Goal: Task Accomplishment & Management: Use online tool/utility

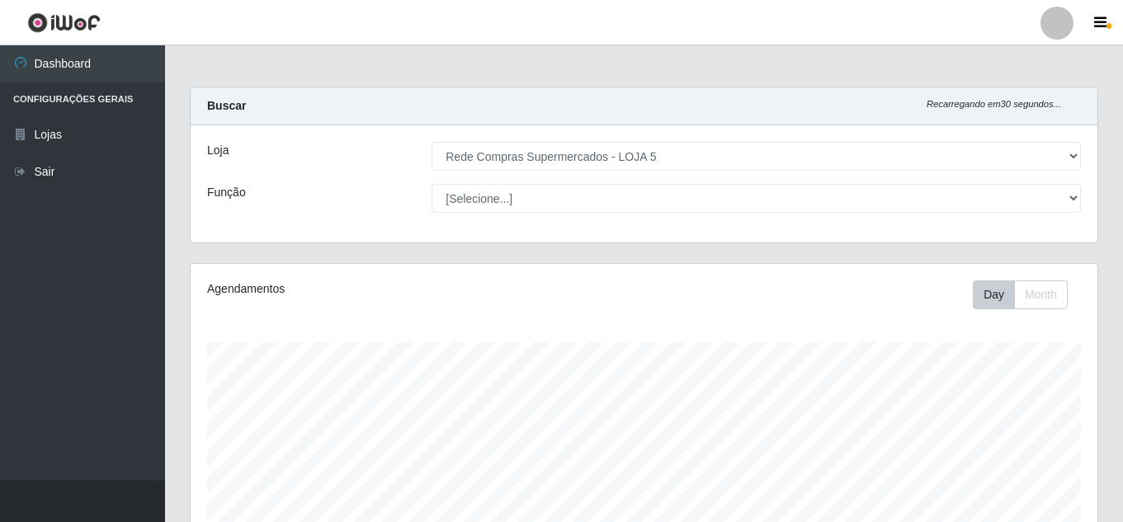
select select "397"
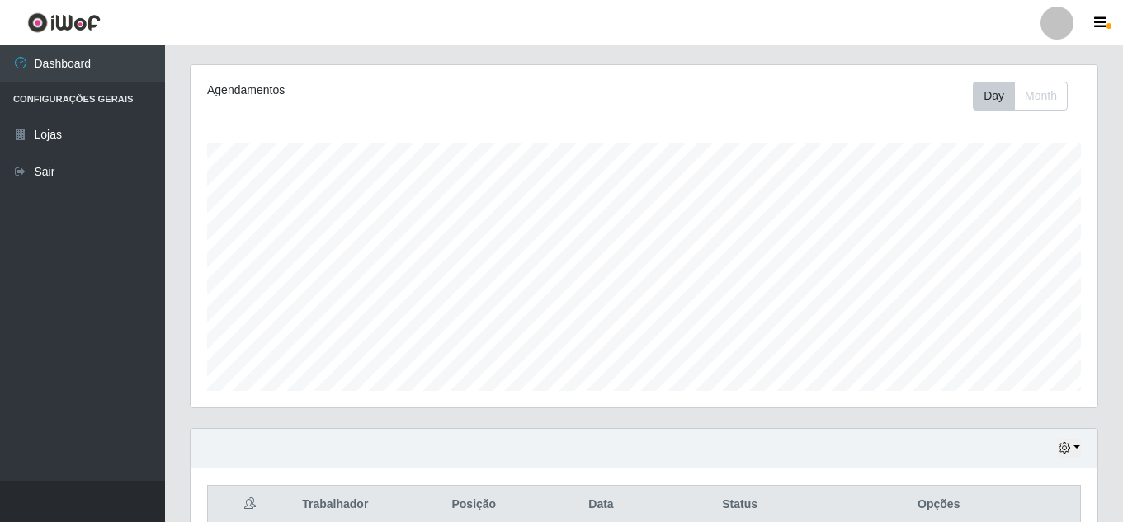
scroll to position [495, 0]
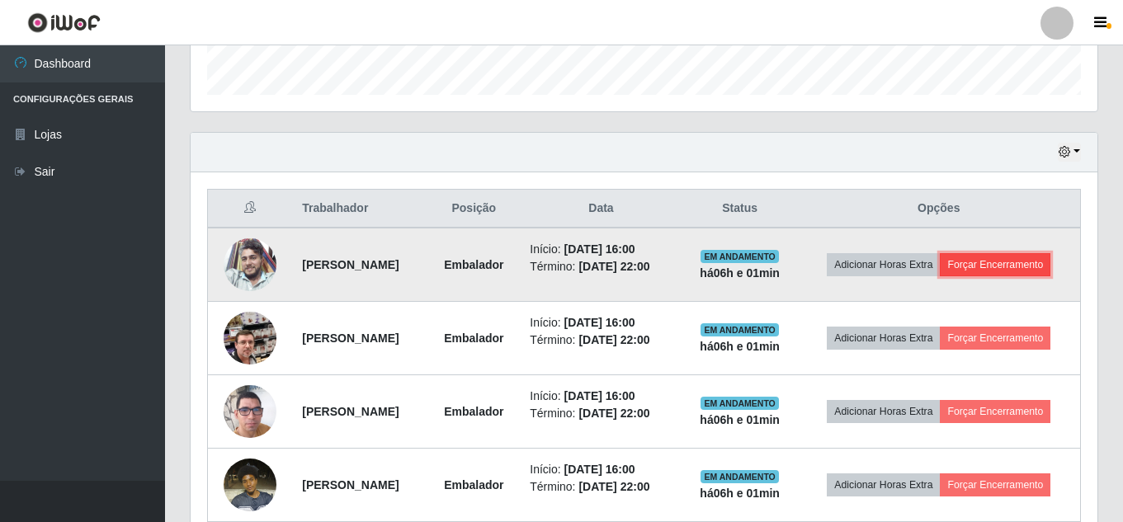
click at [940, 276] on button "Forçar Encerramento" at bounding box center [995, 264] width 111 height 23
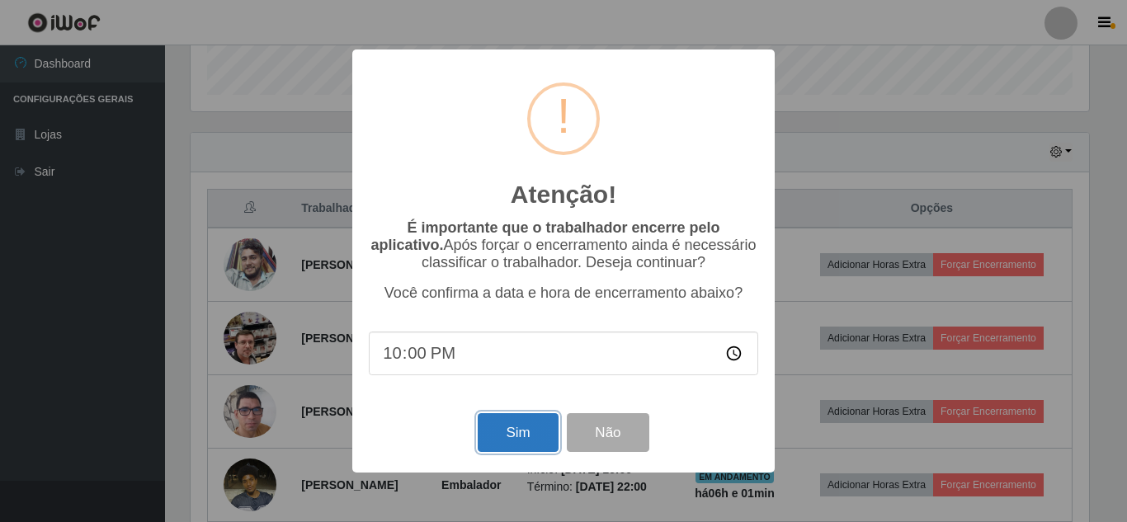
click at [521, 450] on button "Sim" at bounding box center [518, 432] width 80 height 39
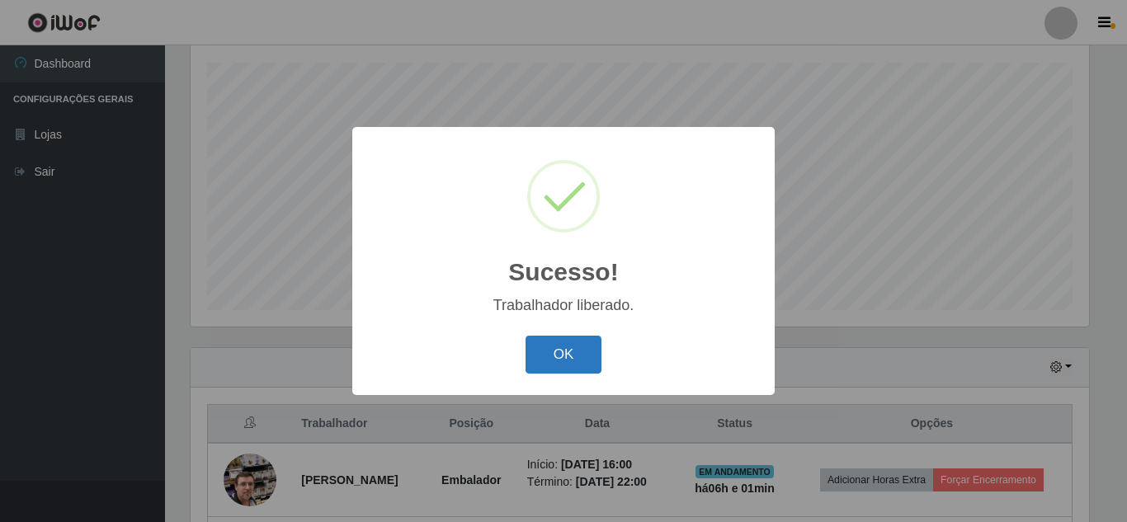
click at [584, 354] on button "OK" at bounding box center [564, 355] width 77 height 39
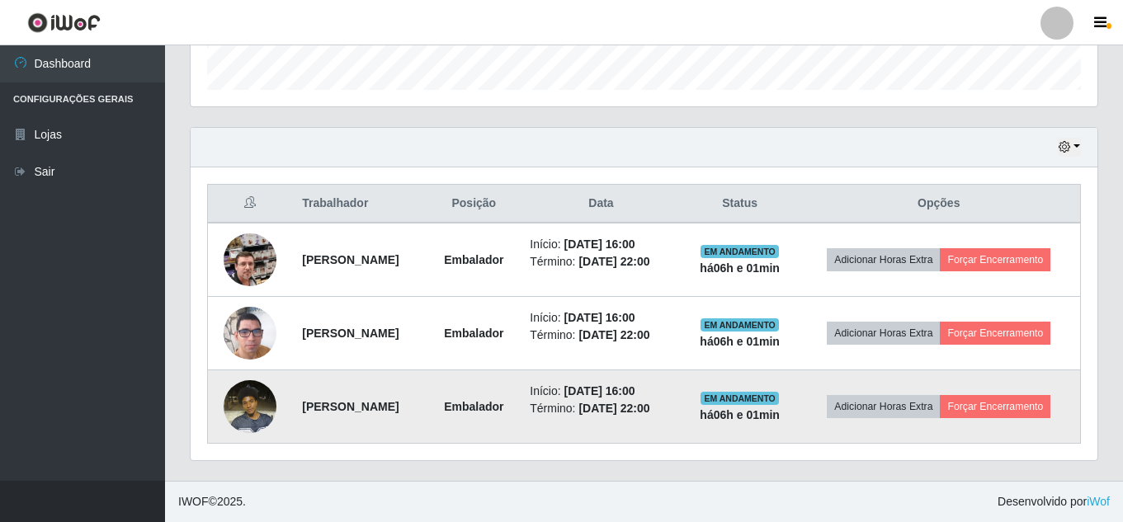
scroll to position [527, 0]
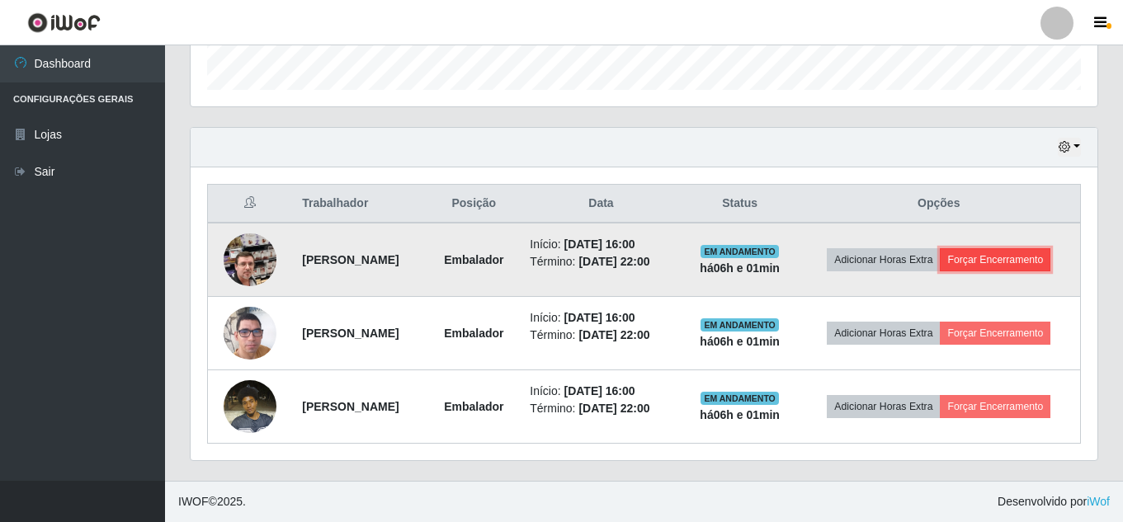
click at [950, 252] on button "Forçar Encerramento" at bounding box center [995, 259] width 111 height 23
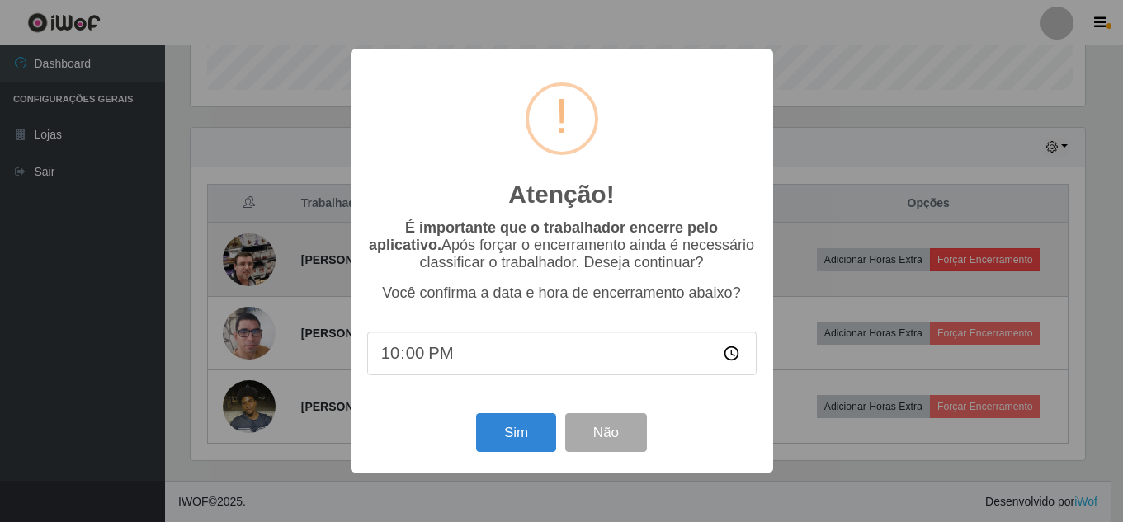
scroll to position [342, 899]
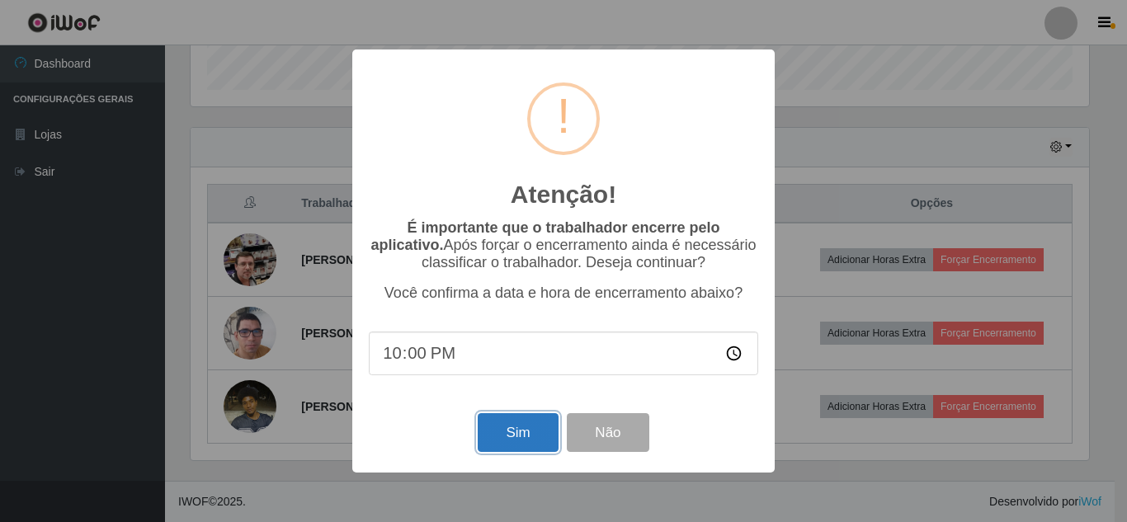
click at [533, 426] on button "Sim" at bounding box center [518, 432] width 80 height 39
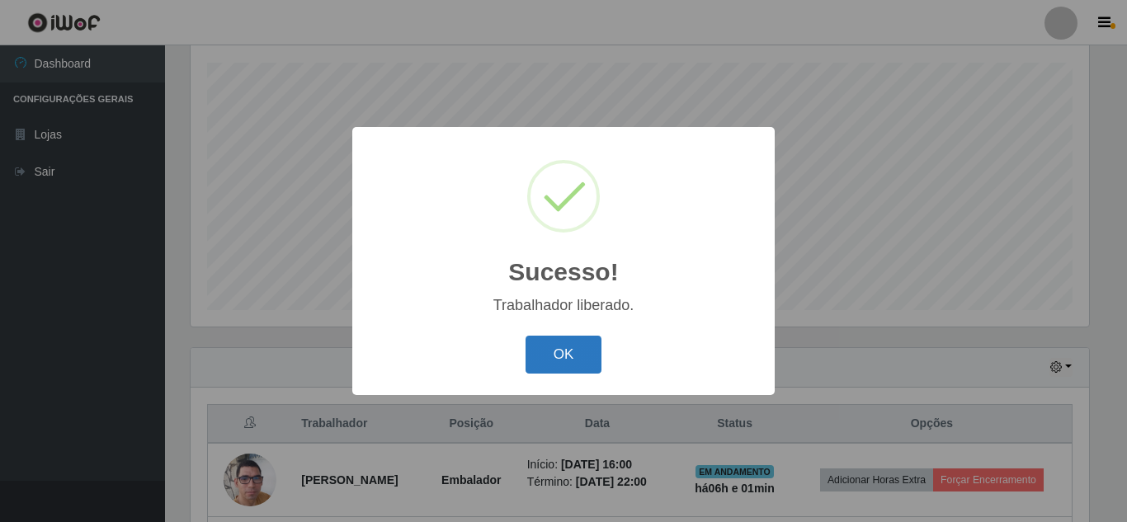
click at [579, 359] on button "OK" at bounding box center [564, 355] width 77 height 39
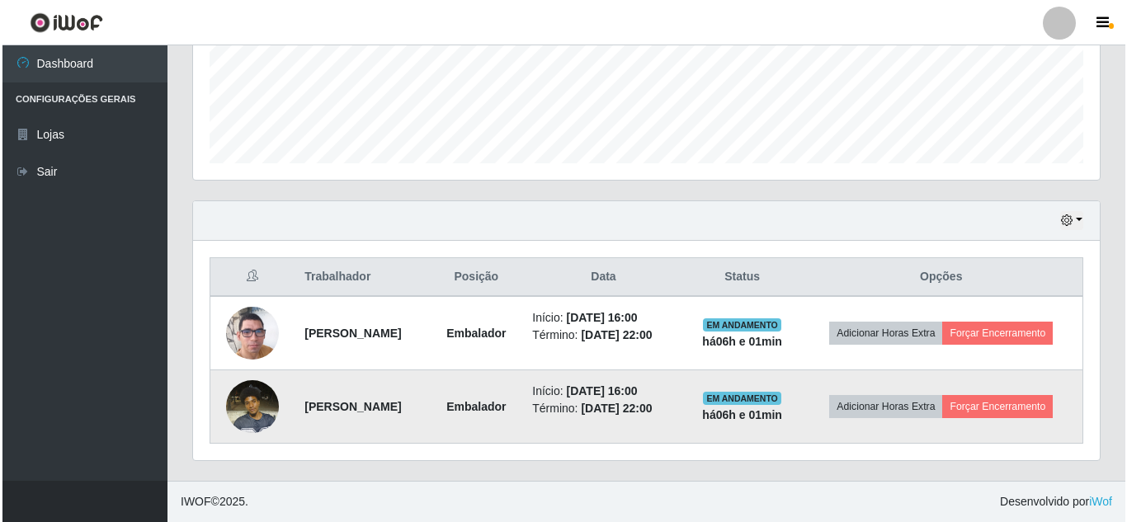
scroll to position [451, 0]
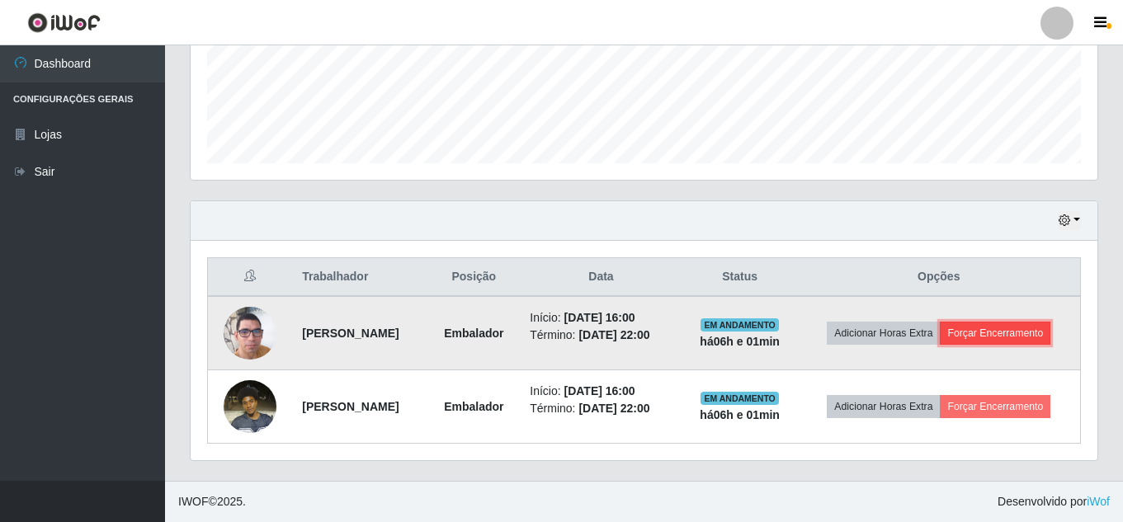
click at [983, 322] on button "Forçar Encerramento" at bounding box center [995, 333] width 111 height 23
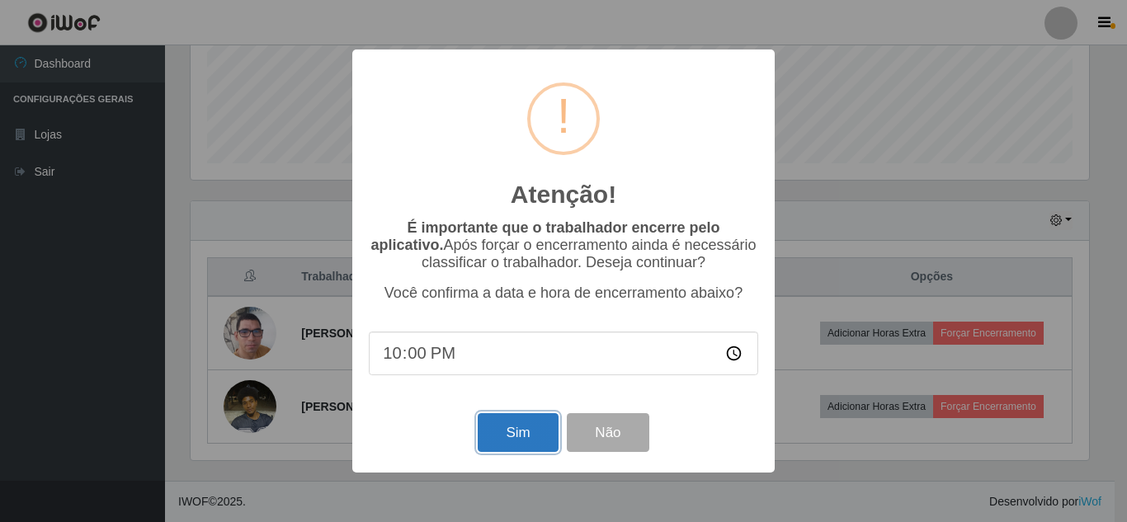
click at [527, 446] on button "Sim" at bounding box center [518, 432] width 80 height 39
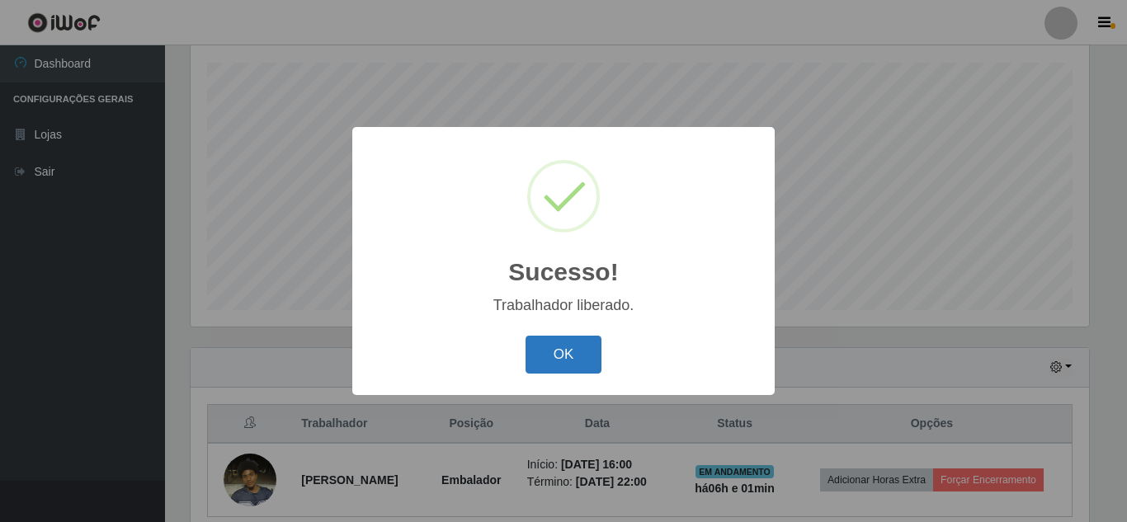
click at [564, 361] on button "OK" at bounding box center [564, 355] width 77 height 39
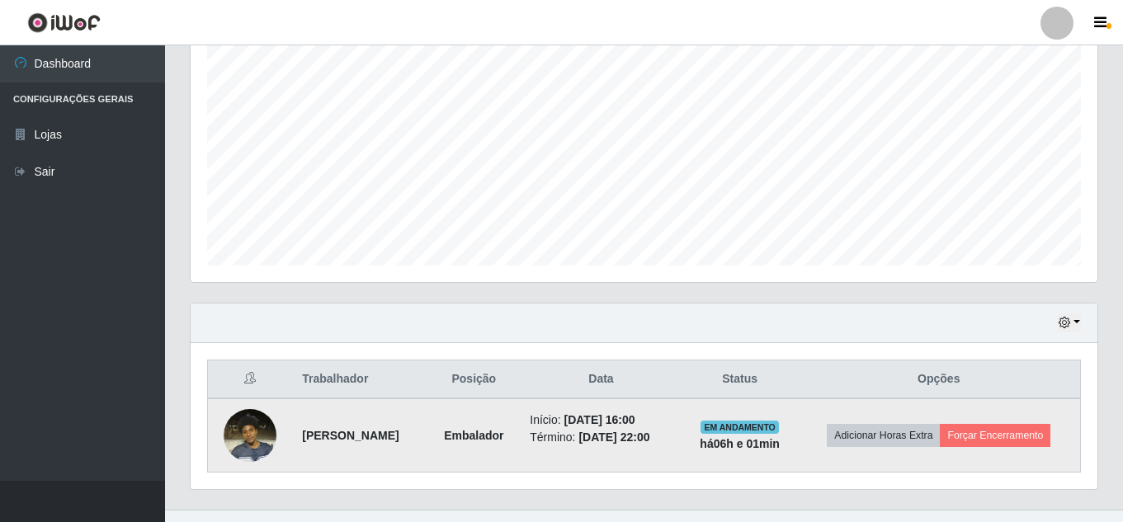
scroll to position [366, 0]
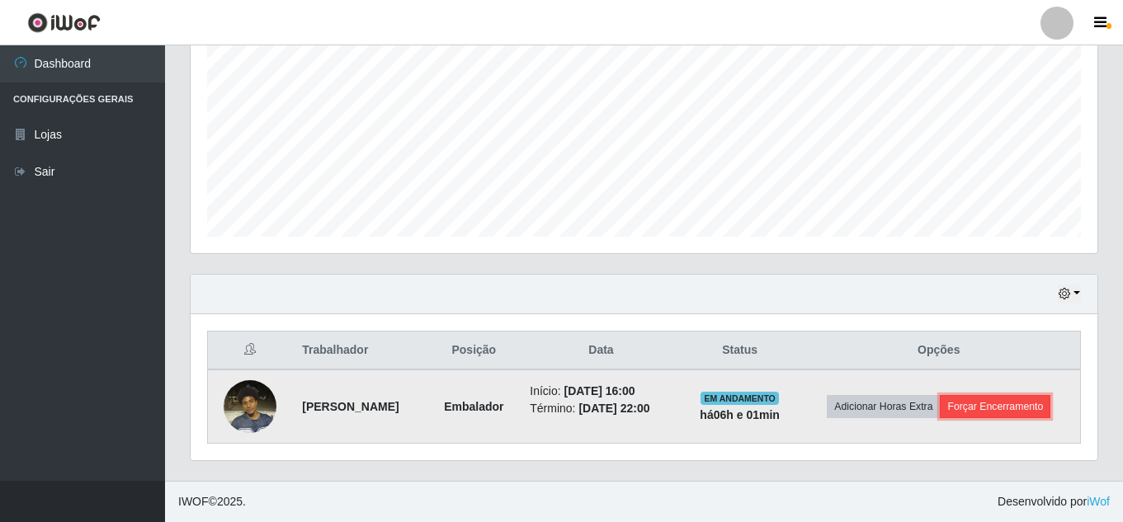
click at [979, 415] on button "Forçar Encerramento" at bounding box center [995, 406] width 111 height 23
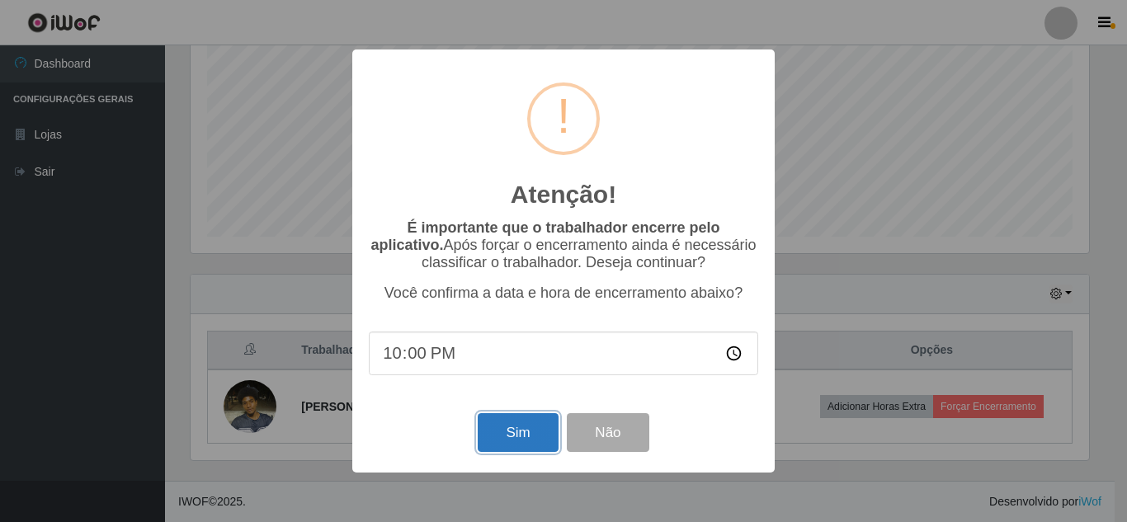
click at [526, 447] on button "Sim" at bounding box center [518, 432] width 80 height 39
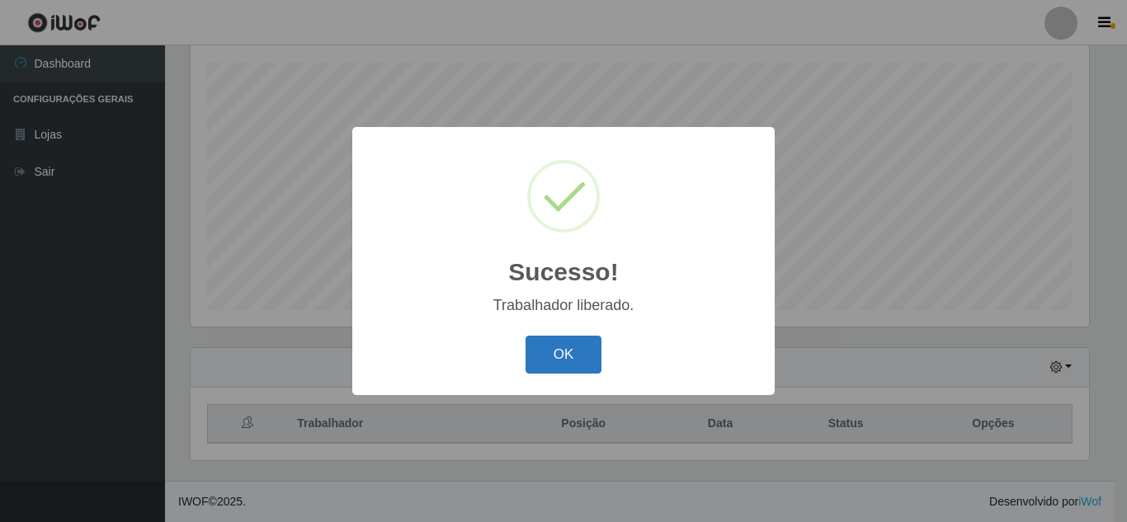
click at [563, 354] on button "OK" at bounding box center [564, 355] width 77 height 39
